Goal: Information Seeking & Learning: Learn about a topic

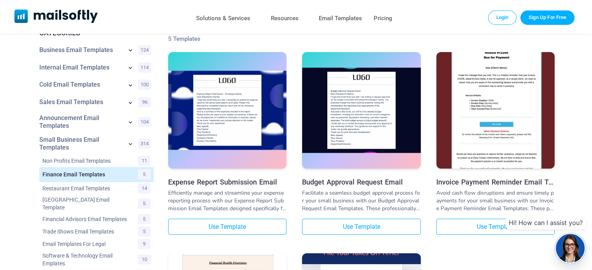
scroll to position [39, 0]
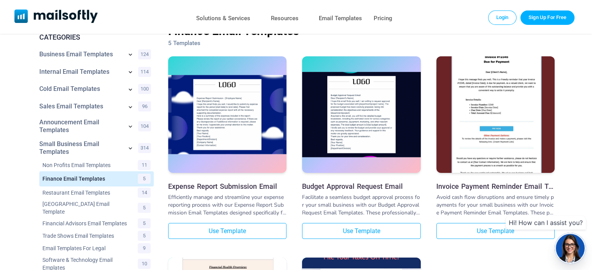
click at [489, 119] on img at bounding box center [495, 115] width 118 height 213
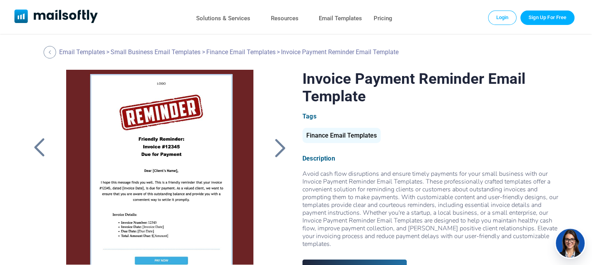
click at [283, 149] on div at bounding box center [279, 147] width 19 height 20
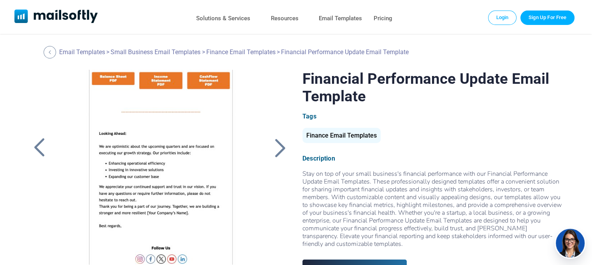
scroll to position [397, 0]
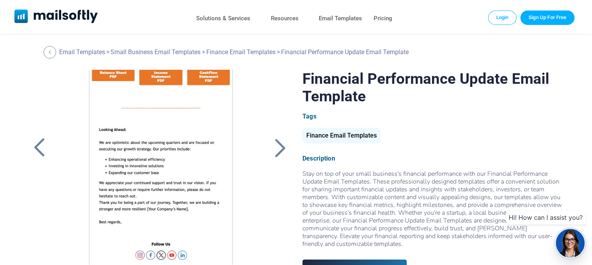
click at [275, 151] on div at bounding box center [279, 147] width 19 height 20
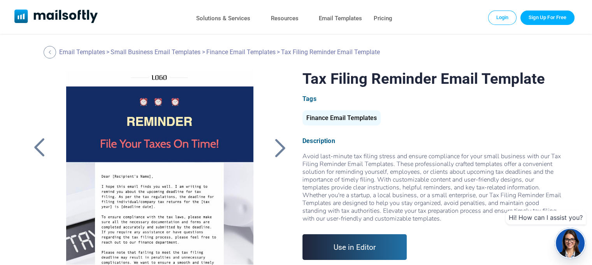
click at [280, 148] on div at bounding box center [279, 147] width 19 height 20
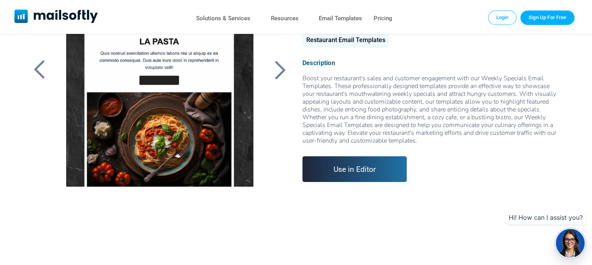
click at [282, 72] on div at bounding box center [279, 70] width 19 height 20
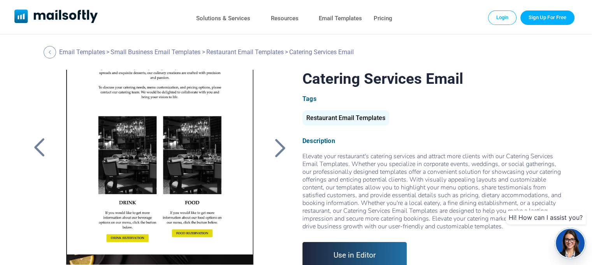
scroll to position [189, 0]
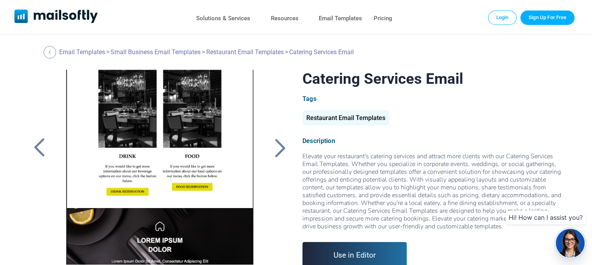
click at [282, 148] on div at bounding box center [279, 147] width 19 height 20
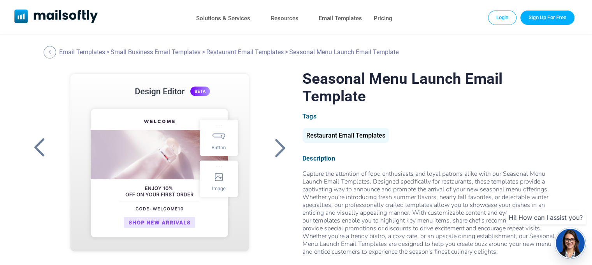
click at [280, 147] on div at bounding box center [279, 147] width 19 height 20
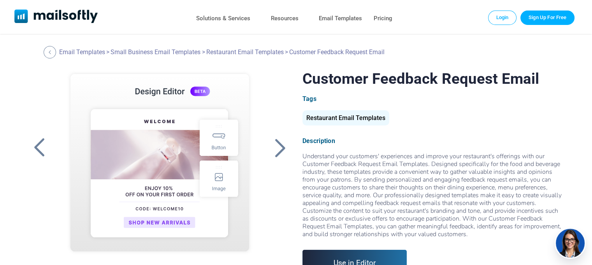
click at [282, 145] on div at bounding box center [279, 147] width 19 height 20
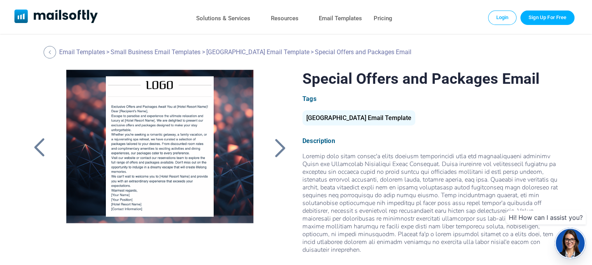
click at [284, 145] on div at bounding box center [279, 147] width 19 height 20
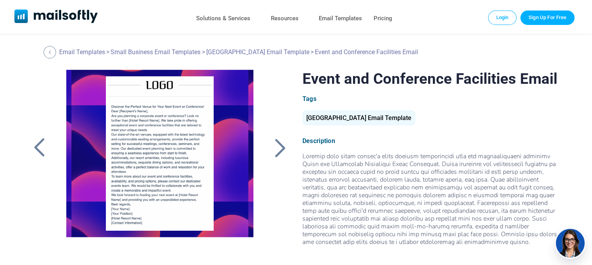
click at [284, 145] on div at bounding box center [279, 147] width 19 height 20
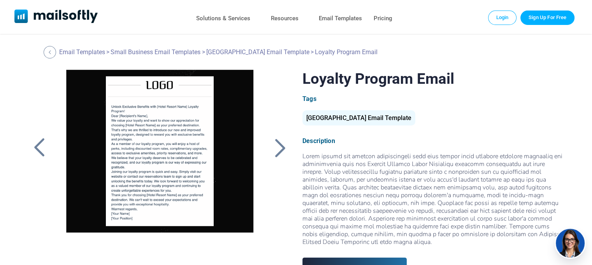
click at [284, 145] on div at bounding box center [279, 147] width 19 height 20
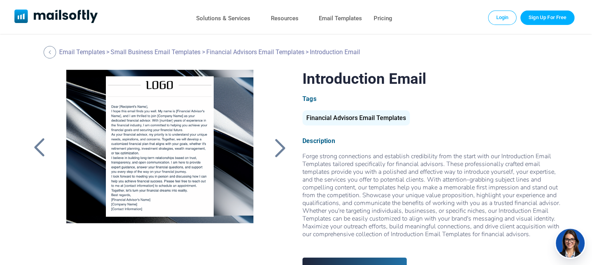
click at [284, 145] on div at bounding box center [279, 147] width 19 height 20
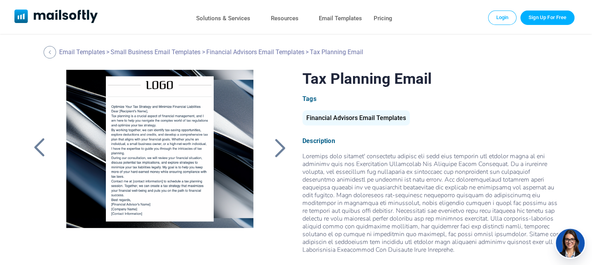
click at [284, 145] on div at bounding box center [279, 147] width 19 height 20
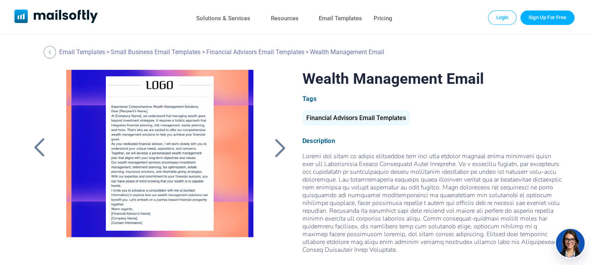
click at [284, 145] on div at bounding box center [279, 147] width 19 height 20
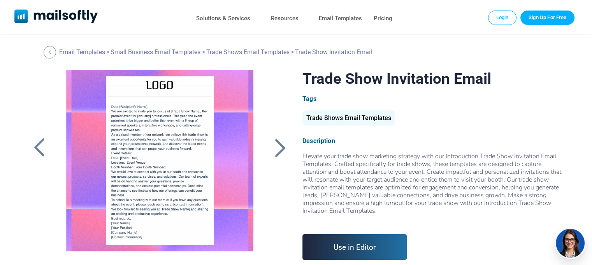
click at [283, 145] on div at bounding box center [279, 147] width 19 height 20
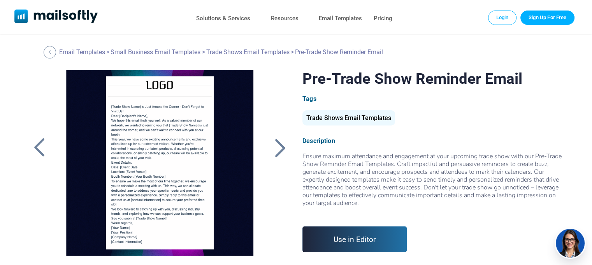
click at [283, 145] on div at bounding box center [279, 147] width 19 height 20
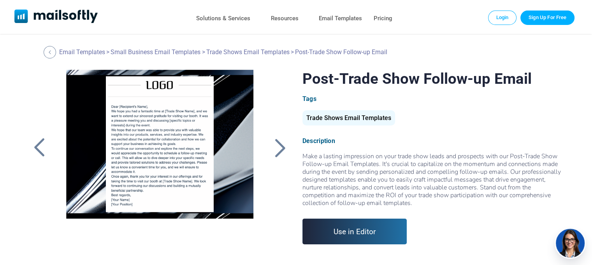
click at [283, 145] on div at bounding box center [279, 147] width 19 height 20
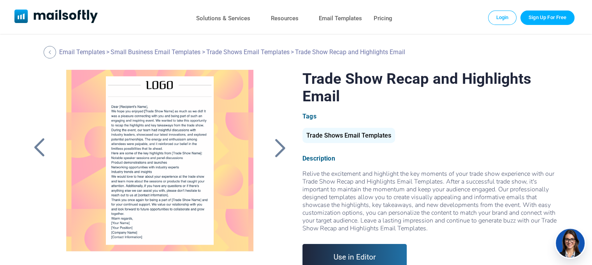
click at [283, 145] on div at bounding box center [279, 147] width 19 height 20
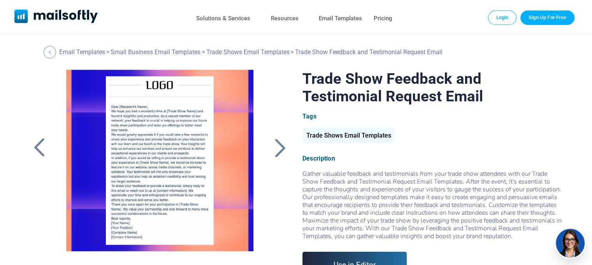
click at [283, 145] on div at bounding box center [279, 147] width 19 height 20
